Goal: Navigation & Orientation: Find specific page/section

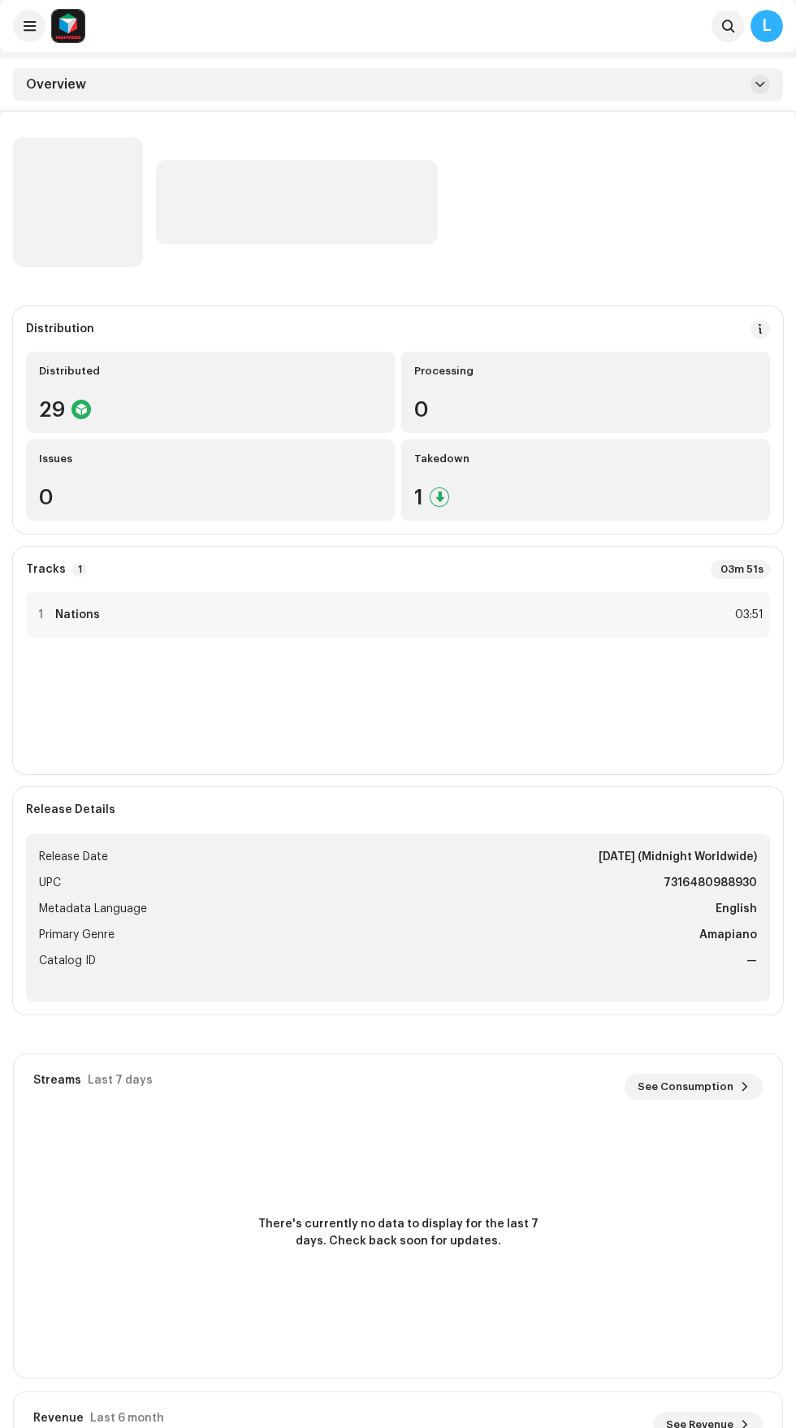
click at [584, 729] on div "1 Nations 03:51" at bounding box center [398, 676] width 744 height 169
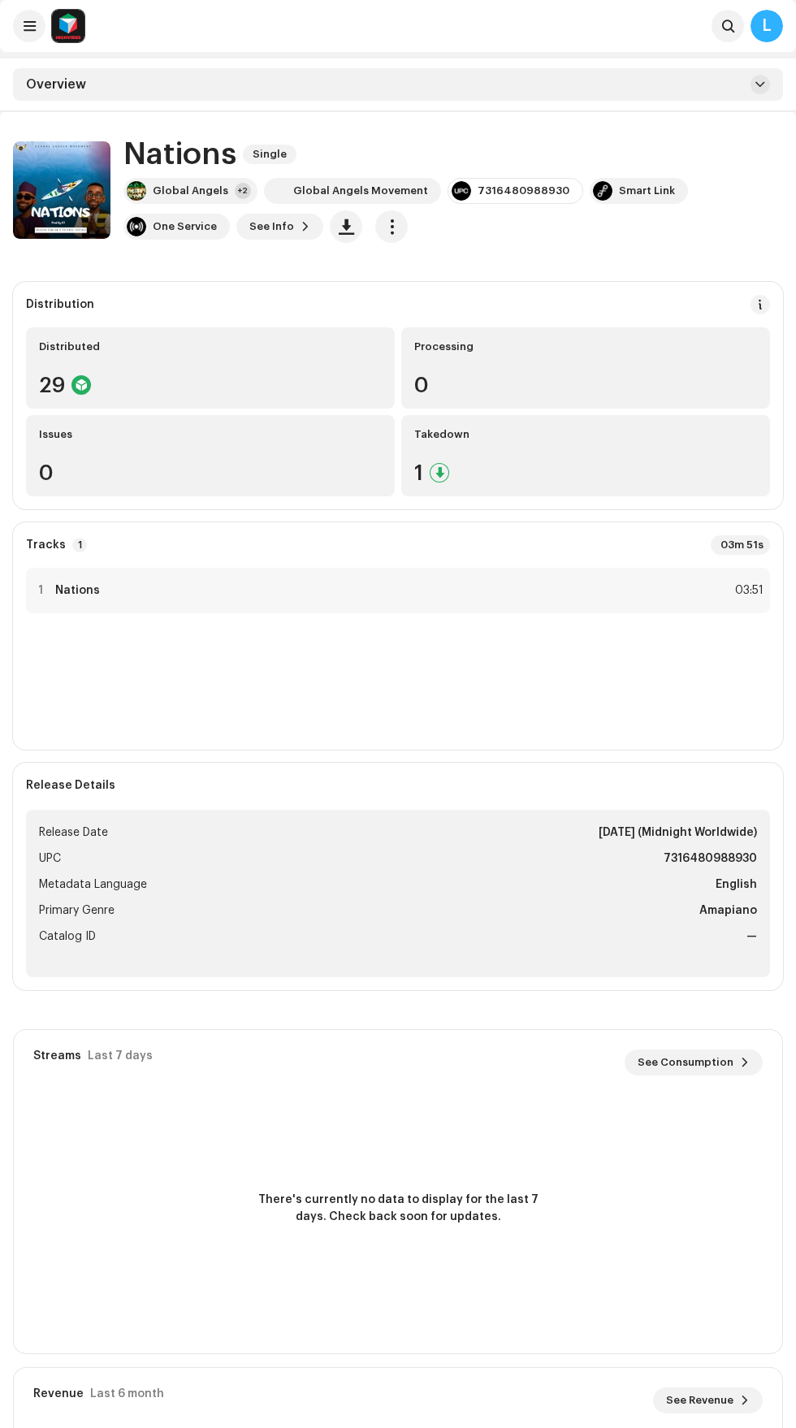
click at [26, 27] on span at bounding box center [30, 25] width 12 height 13
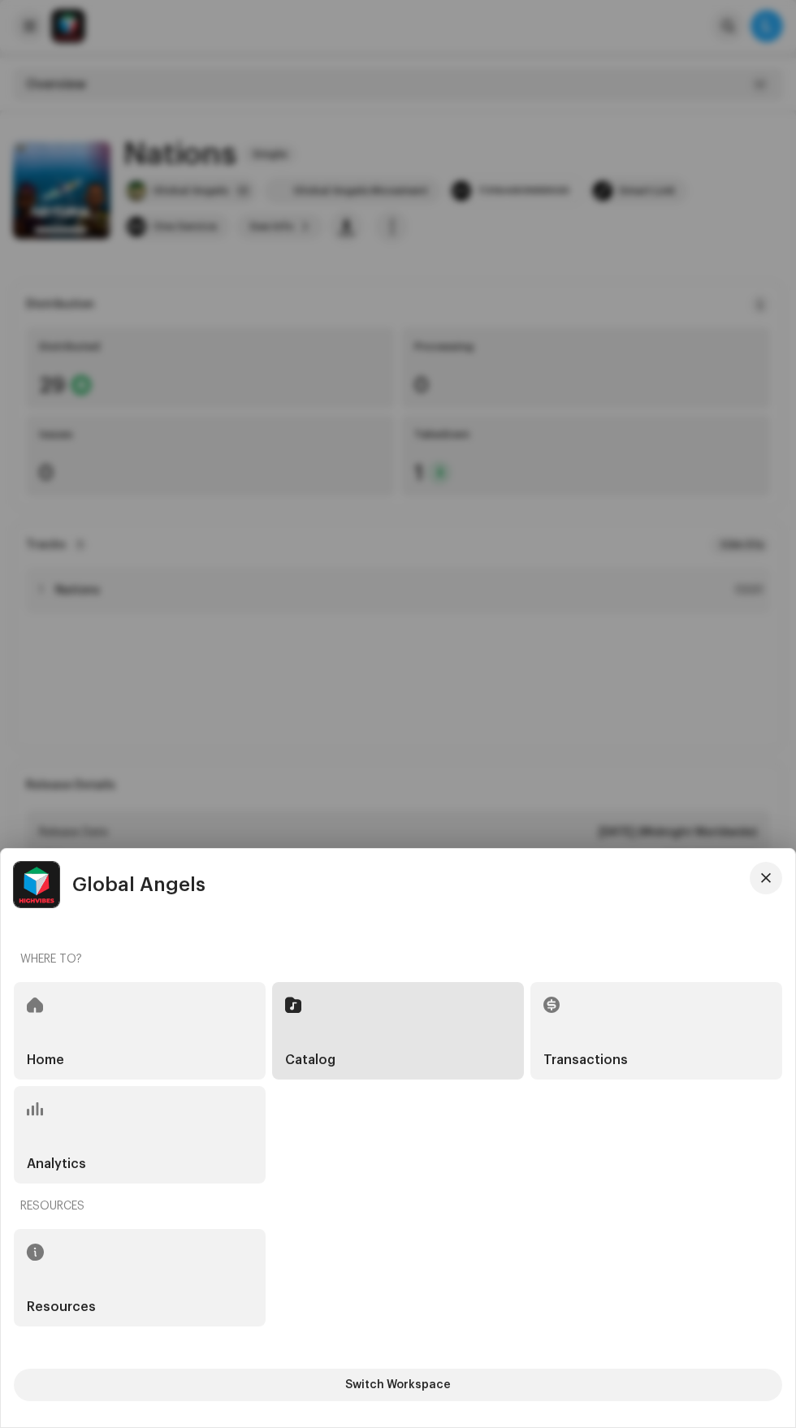
click at [356, 1020] on div "Catalog" at bounding box center [398, 1030] width 252 height 97
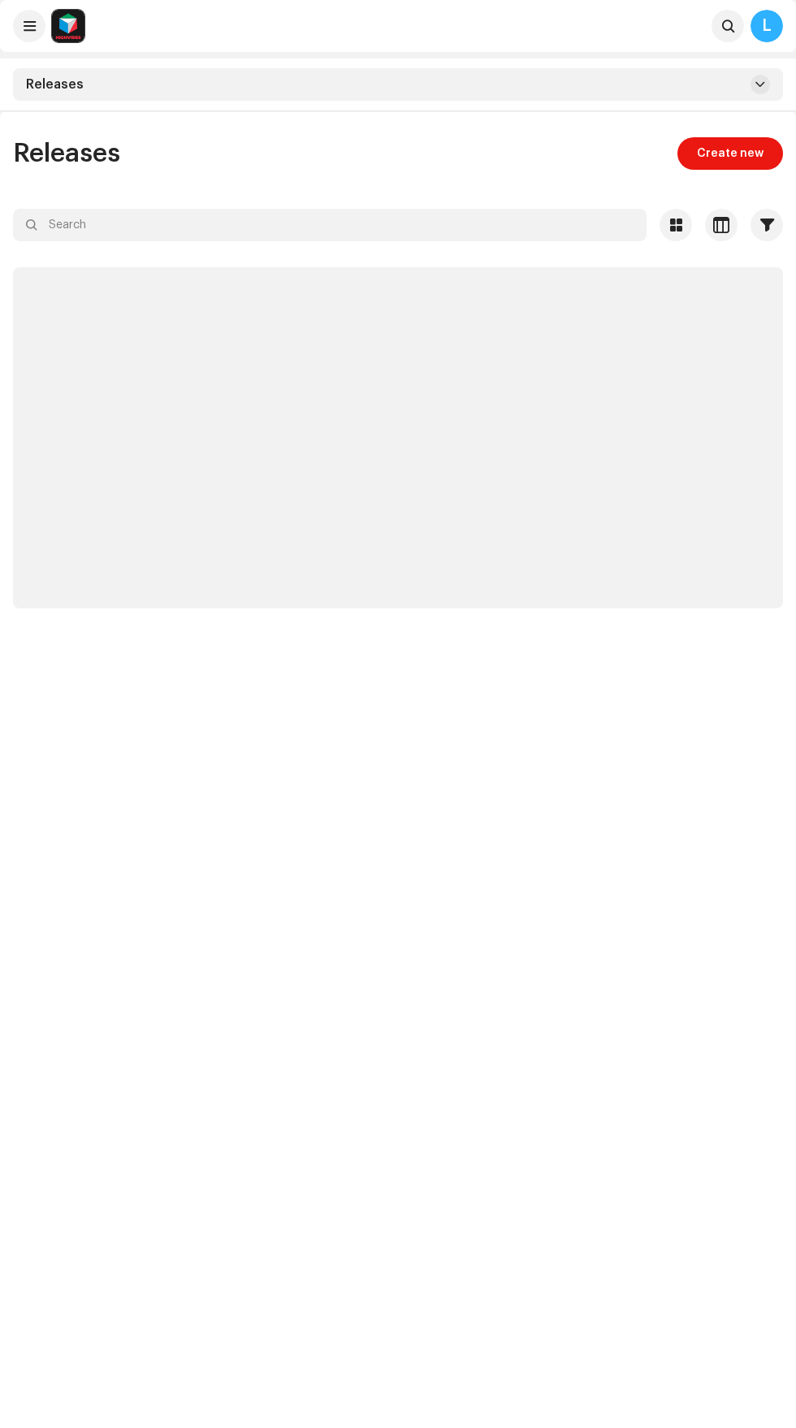
click at [62, 31] on img at bounding box center [68, 26] width 32 height 32
